Goal: Entertainment & Leisure: Browse casually

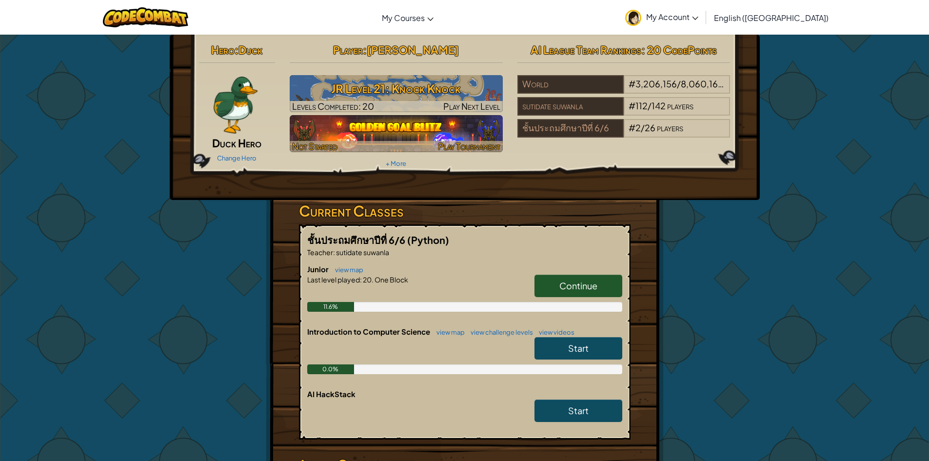
click at [405, 141] on div at bounding box center [396, 146] width 213 height 11
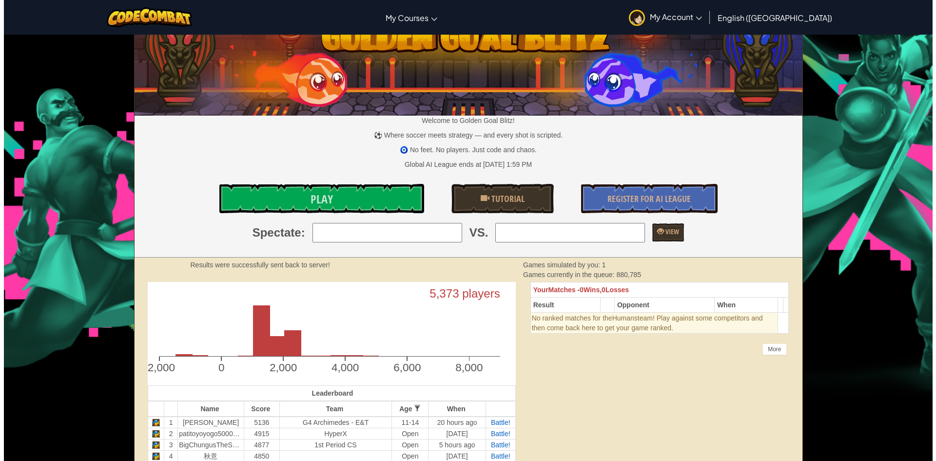
scroll to position [49, 0]
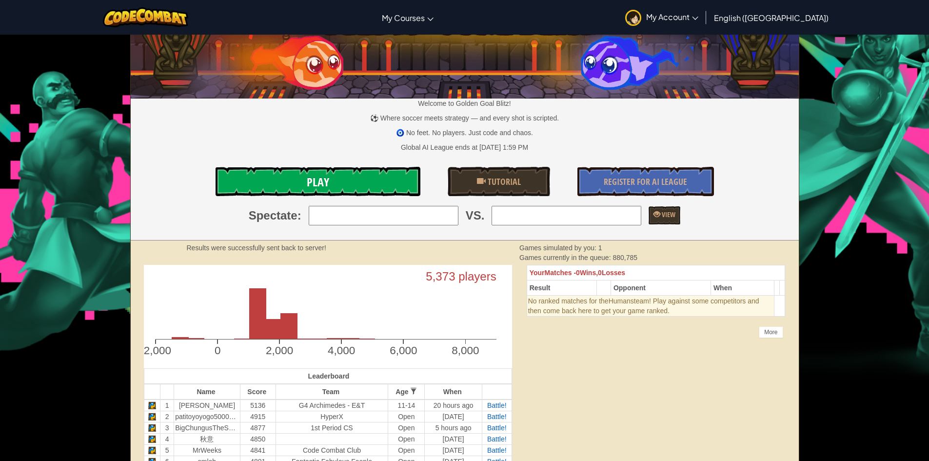
click at [348, 175] on link "Play" at bounding box center [318, 181] width 205 height 29
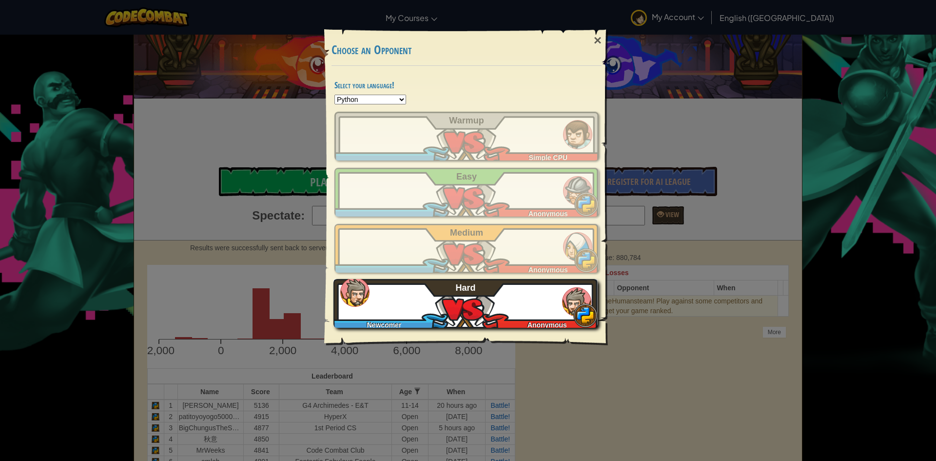
click at [468, 291] on span "Hard" at bounding box center [466, 288] width 20 height 10
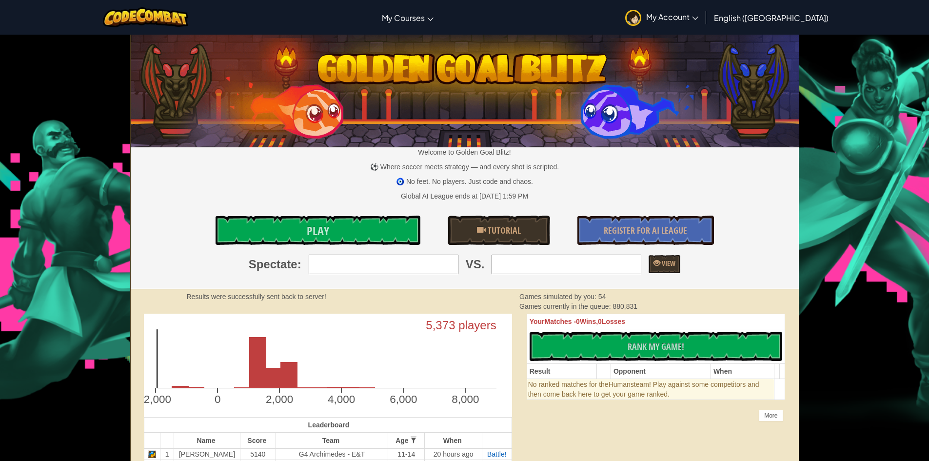
scroll to position [49, 0]
